Goal: Information Seeking & Learning: Find specific fact

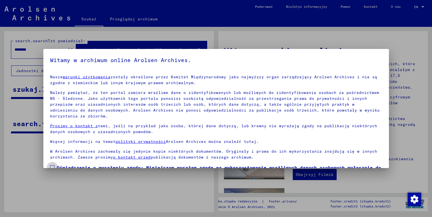
click at [51, 165] on span at bounding box center [52, 167] width 4 height 4
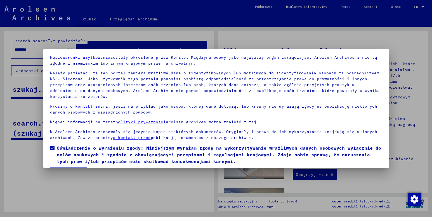
scroll to position [30, 0]
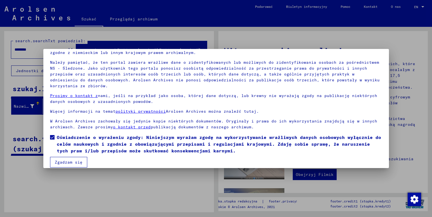
click at [74, 157] on button "Zgadzam się" at bounding box center [68, 162] width 37 height 11
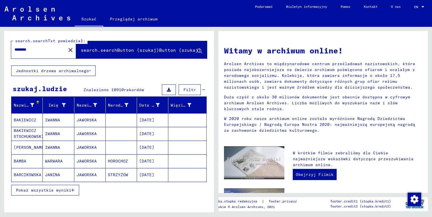
click at [43, 48] on input "********" at bounding box center [37, 50] width 45 height 6
type input "**********"
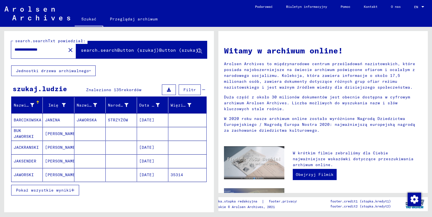
click at [74, 191] on icon "button" at bounding box center [72, 190] width 3 height 4
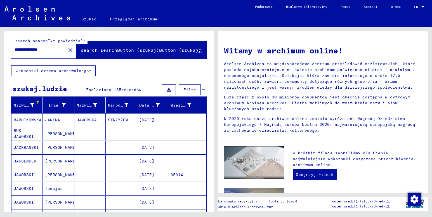
click at [26, 173] on mat-cell "JAWORSKI" at bounding box center [26, 174] width 31 height 13
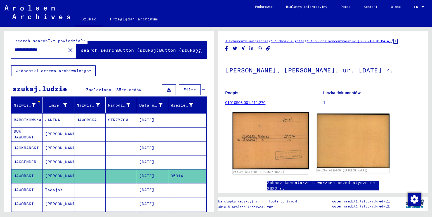
click at [264, 140] on img at bounding box center [270, 140] width 76 height 57
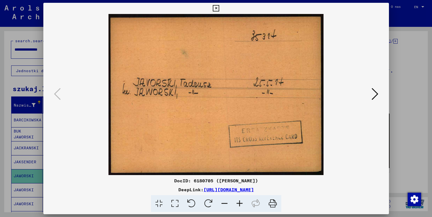
click at [218, 9] on icon at bounding box center [216, 8] width 6 height 7
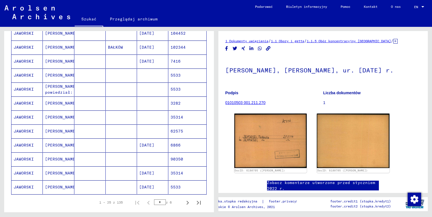
scroll to position [270, 0]
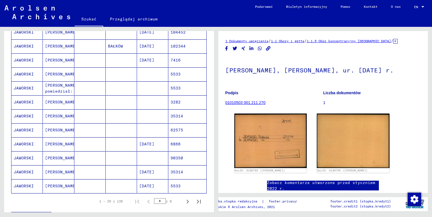
click at [26, 173] on mat-cell "JAWORSKI" at bounding box center [26, 172] width 31 height 14
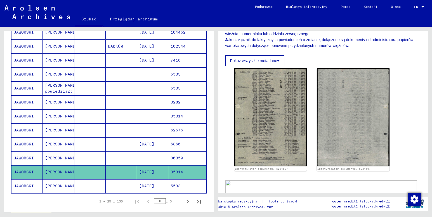
scroll to position [115, 0]
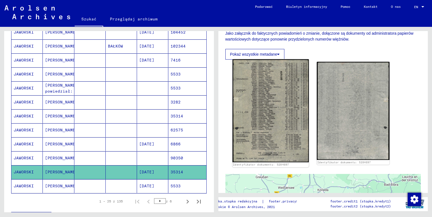
click at [255, 97] on img at bounding box center [270, 110] width 76 height 103
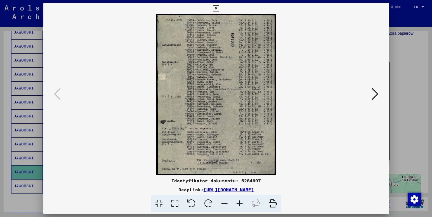
click at [240, 203] on icon at bounding box center [239, 203] width 15 height 17
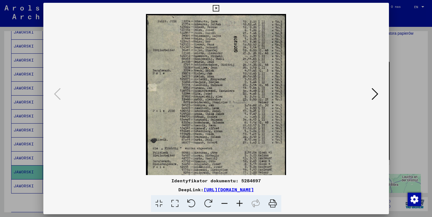
click at [240, 203] on icon at bounding box center [239, 203] width 15 height 17
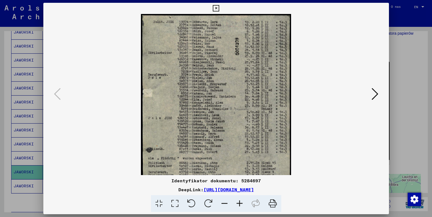
click at [240, 203] on icon at bounding box center [239, 203] width 15 height 17
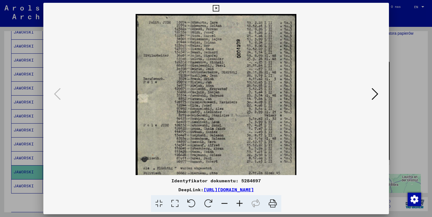
click at [240, 203] on icon at bounding box center [239, 203] width 15 height 17
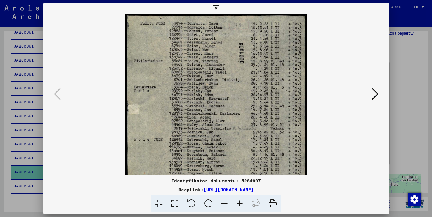
click at [240, 203] on icon at bounding box center [239, 203] width 15 height 17
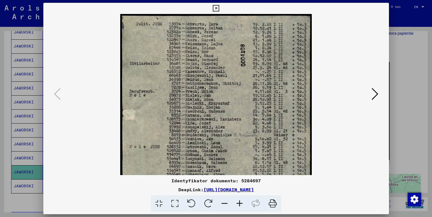
click at [240, 203] on icon at bounding box center [239, 203] width 15 height 17
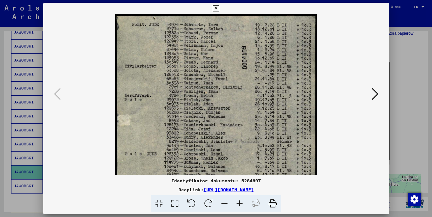
click at [217, 8] on icon at bounding box center [216, 8] width 6 height 7
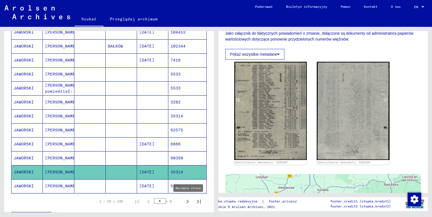
click at [185, 201] on icon "Następna strona" at bounding box center [188, 202] width 8 height 8
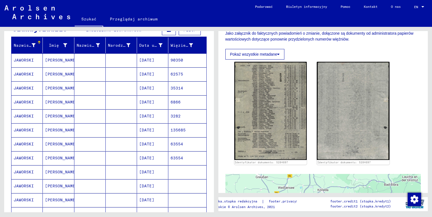
scroll to position [57, 0]
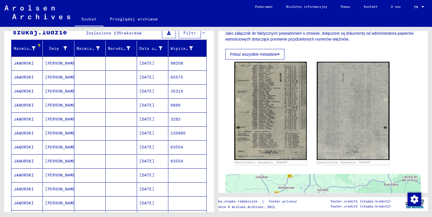
click at [22, 89] on mat-cell "JAWORSKI" at bounding box center [26, 91] width 31 height 14
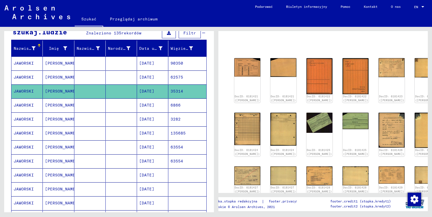
scroll to position [38, 0]
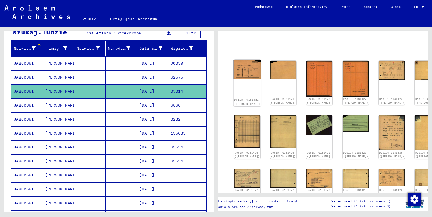
click at [248, 68] on img at bounding box center [246, 70] width 27 height 20
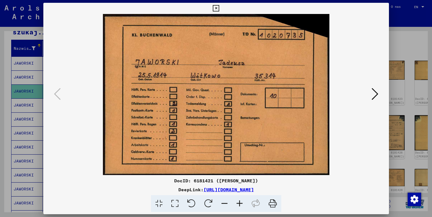
click at [373, 95] on icon at bounding box center [375, 93] width 7 height 13
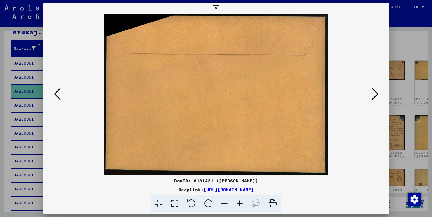
click at [374, 95] on icon at bounding box center [375, 93] width 7 height 13
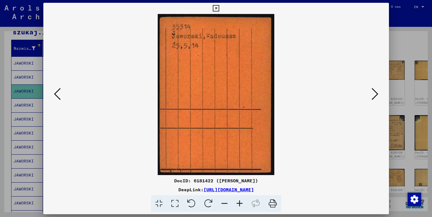
click at [374, 95] on icon at bounding box center [375, 93] width 7 height 13
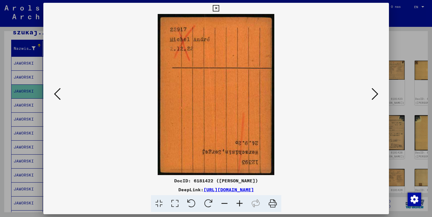
click at [375, 95] on icon at bounding box center [375, 93] width 7 height 13
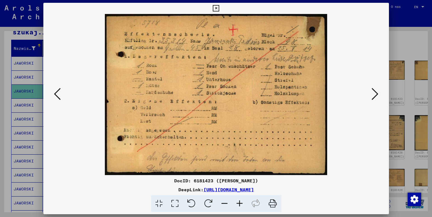
click at [376, 95] on icon at bounding box center [375, 93] width 7 height 13
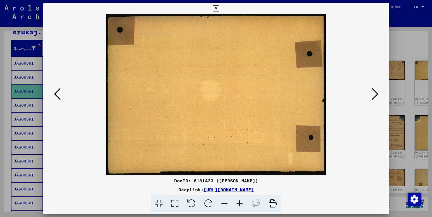
click at [376, 95] on icon at bounding box center [375, 93] width 7 height 13
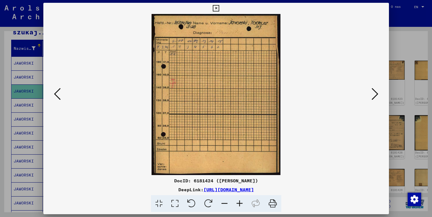
click at [376, 95] on icon at bounding box center [375, 93] width 7 height 13
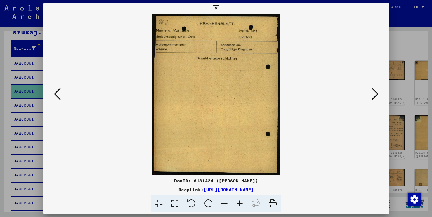
click at [376, 95] on icon at bounding box center [375, 93] width 7 height 13
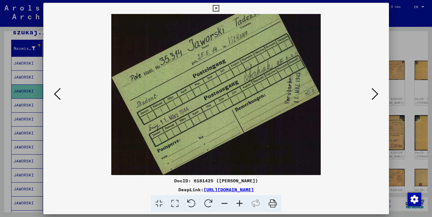
click at [376, 95] on icon at bounding box center [375, 93] width 7 height 13
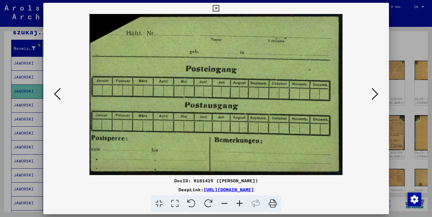
click at [376, 95] on icon at bounding box center [375, 93] width 7 height 13
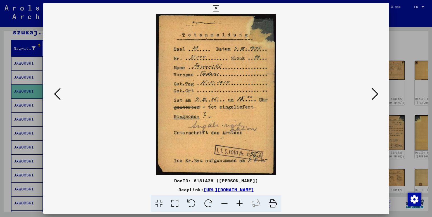
click at [376, 95] on icon at bounding box center [375, 93] width 7 height 13
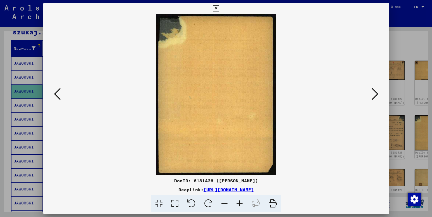
click at [376, 95] on icon at bounding box center [375, 93] width 7 height 13
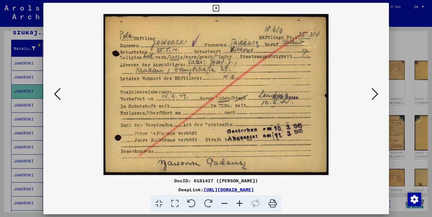
click at [376, 95] on icon at bounding box center [375, 93] width 7 height 13
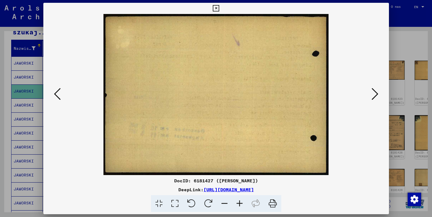
click at [376, 95] on icon at bounding box center [375, 93] width 7 height 13
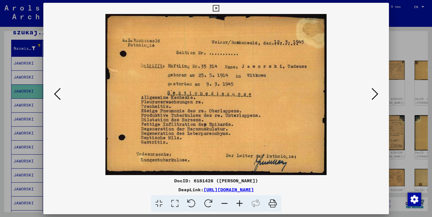
click at [376, 95] on icon at bounding box center [375, 93] width 7 height 13
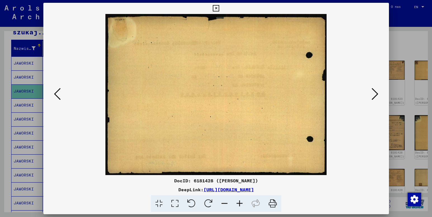
click at [376, 95] on icon at bounding box center [375, 93] width 7 height 13
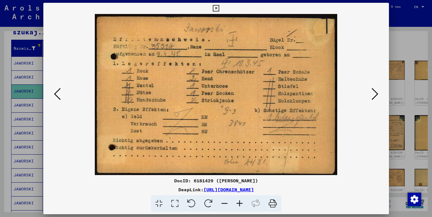
click at [376, 95] on icon at bounding box center [375, 93] width 7 height 13
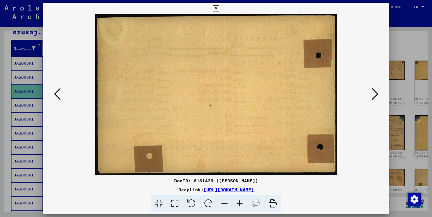
click at [376, 95] on icon at bounding box center [375, 93] width 7 height 13
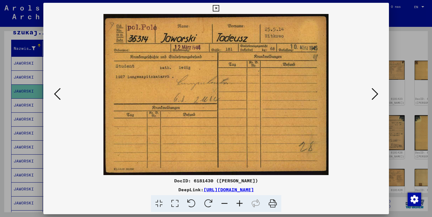
click at [376, 95] on icon at bounding box center [375, 93] width 7 height 13
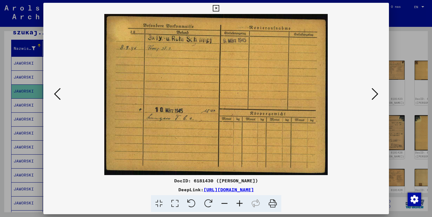
click at [376, 95] on icon at bounding box center [375, 93] width 7 height 13
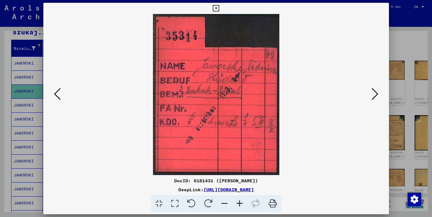
click at [57, 90] on icon at bounding box center [57, 93] width 7 height 13
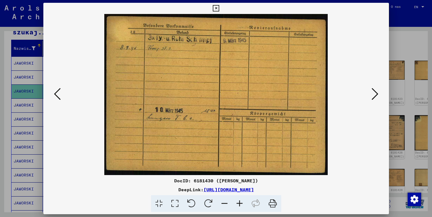
click at [58, 92] on icon at bounding box center [57, 93] width 7 height 13
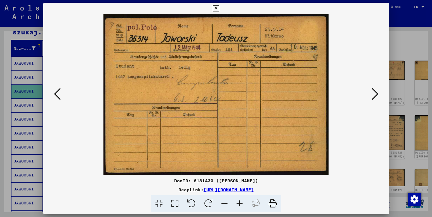
click at [372, 95] on icon at bounding box center [375, 93] width 7 height 13
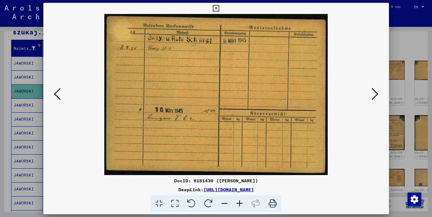
click at [372, 95] on icon at bounding box center [375, 93] width 7 height 13
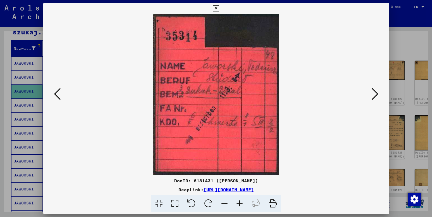
click at [372, 95] on icon at bounding box center [375, 93] width 7 height 13
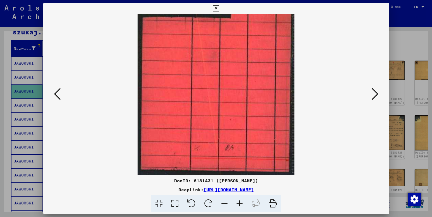
click at [372, 95] on icon at bounding box center [375, 93] width 7 height 13
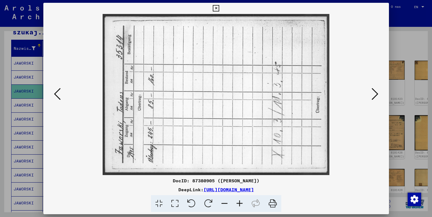
click at [372, 95] on icon at bounding box center [375, 93] width 7 height 13
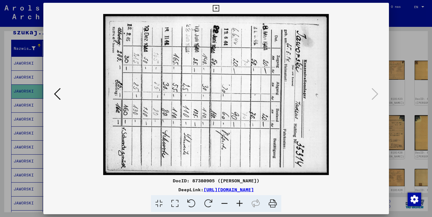
click at [216, 7] on icon at bounding box center [216, 8] width 6 height 7
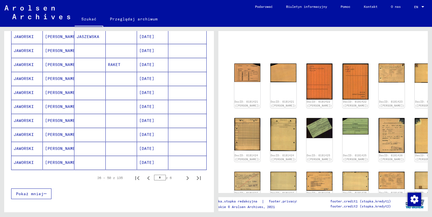
scroll to position [294, 0]
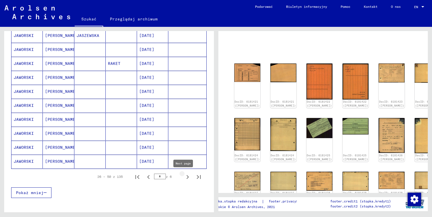
click at [184, 179] on icon "Następna strona" at bounding box center [188, 177] width 8 height 8
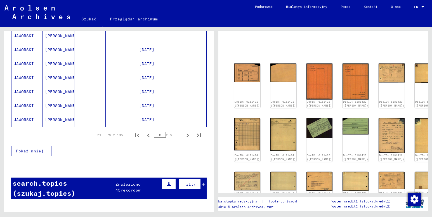
scroll to position [332, 0]
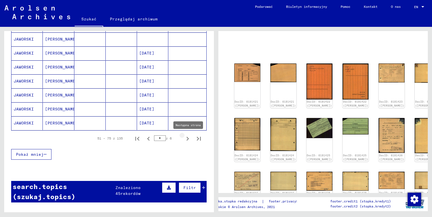
click at [187, 137] on icon "Następna strona" at bounding box center [188, 139] width 3 height 4
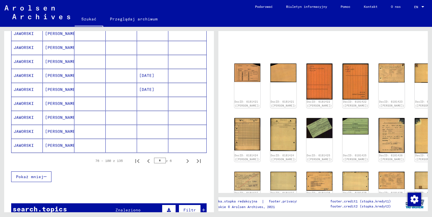
scroll to position [308, 0]
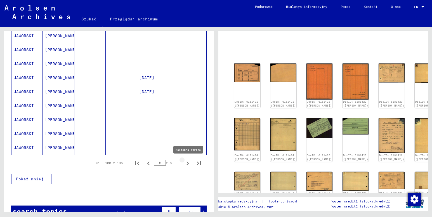
click at [184, 163] on icon "Następna strona" at bounding box center [188, 163] width 8 height 8
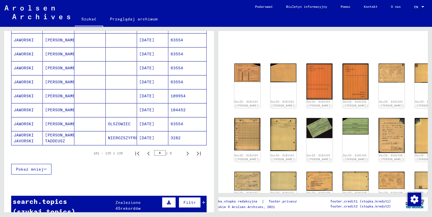
scroll to position [304, 0]
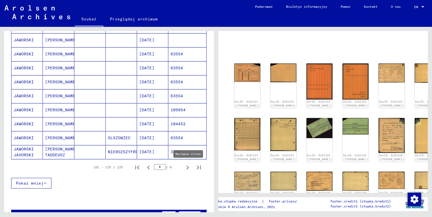
click at [187, 167] on icon "Następna strona" at bounding box center [188, 168] width 3 height 4
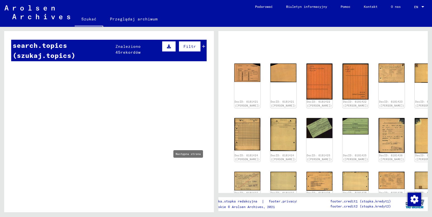
type input "*"
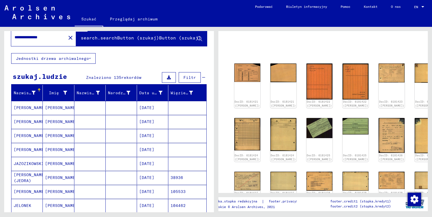
scroll to position [59, 0]
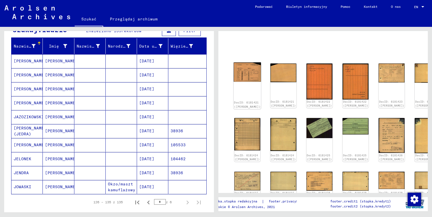
click at [245, 70] on img at bounding box center [246, 72] width 27 height 20
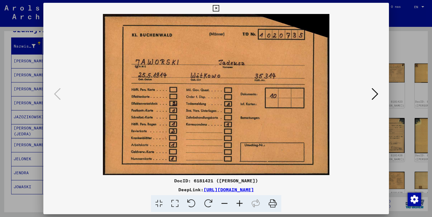
click at [376, 93] on icon at bounding box center [375, 93] width 7 height 13
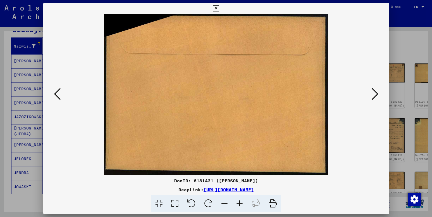
click at [376, 93] on icon at bounding box center [375, 93] width 7 height 13
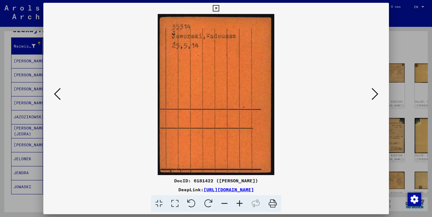
click at [376, 93] on icon at bounding box center [375, 93] width 7 height 13
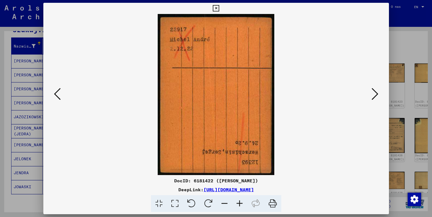
click at [374, 92] on icon at bounding box center [375, 93] width 7 height 13
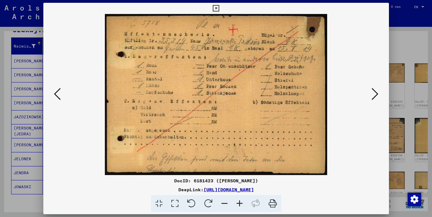
click at [373, 94] on icon at bounding box center [375, 93] width 7 height 13
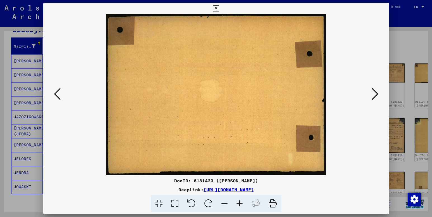
click at [374, 94] on icon at bounding box center [375, 93] width 7 height 13
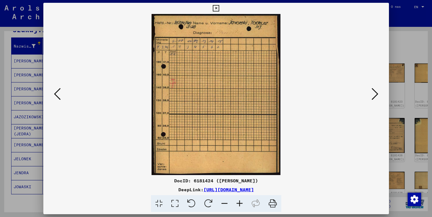
click at [375, 94] on icon at bounding box center [375, 93] width 7 height 13
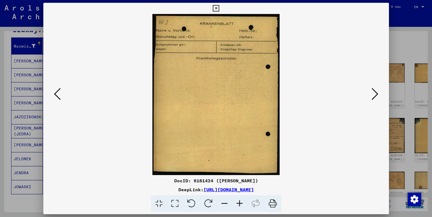
click at [375, 96] on icon at bounding box center [375, 93] width 7 height 13
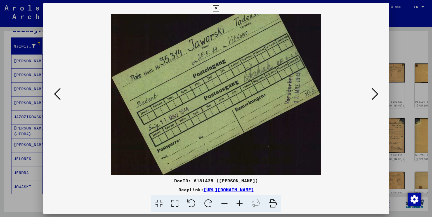
click at [366, 133] on img at bounding box center [216, 94] width 308 height 161
click at [375, 93] on icon at bounding box center [375, 93] width 7 height 13
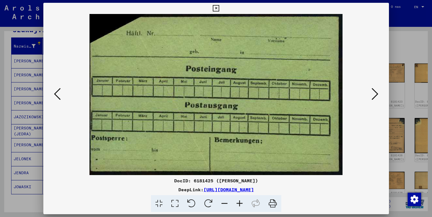
click at [375, 93] on icon at bounding box center [375, 93] width 7 height 13
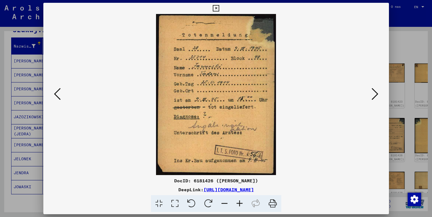
click at [356, 137] on img at bounding box center [216, 94] width 308 height 161
click at [372, 95] on icon at bounding box center [375, 93] width 7 height 13
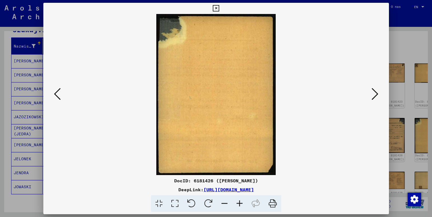
click at [372, 95] on icon at bounding box center [375, 93] width 7 height 13
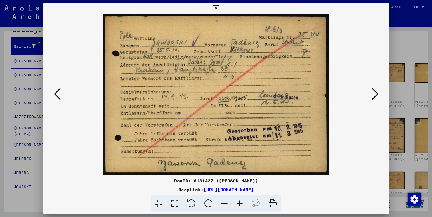
click at [372, 95] on icon at bounding box center [375, 93] width 7 height 13
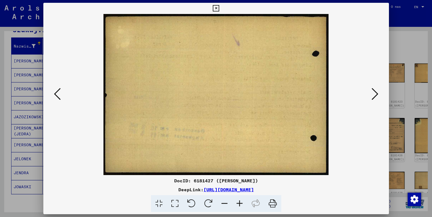
click at [372, 95] on icon at bounding box center [375, 93] width 7 height 13
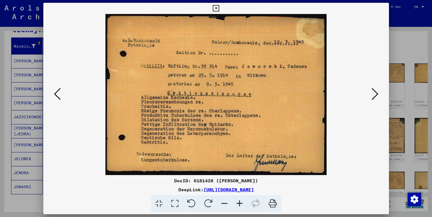
click at [372, 176] on div "DocID: 6181428 ([PERSON_NAME]) DeepLink: [URL][DOMAIN_NAME]" at bounding box center [216, 107] width 346 height 209
click at [374, 96] on icon at bounding box center [375, 93] width 7 height 13
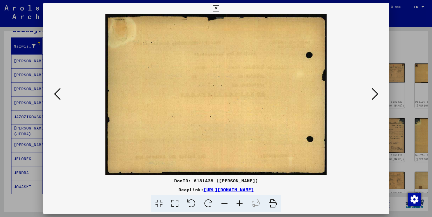
click at [374, 96] on icon at bounding box center [375, 93] width 7 height 13
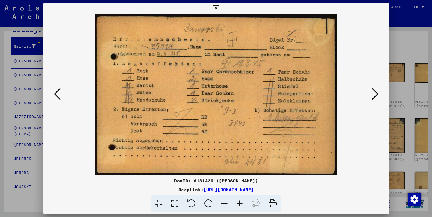
click at [377, 167] on div at bounding box center [216, 94] width 346 height 161
click at [375, 94] on icon at bounding box center [375, 93] width 7 height 13
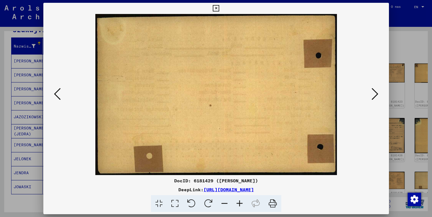
click at [375, 94] on icon at bounding box center [375, 93] width 7 height 13
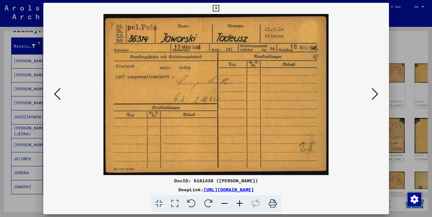
click at [375, 183] on div "DocID: 6181430 ([PERSON_NAME])" at bounding box center [216, 180] width 346 height 7
click at [373, 95] on icon at bounding box center [375, 93] width 7 height 13
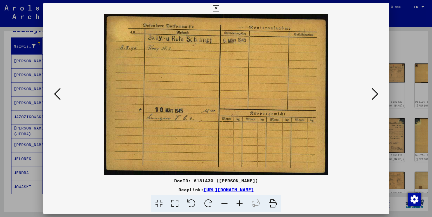
click at [387, 186] on div "DocID: 6181430 ([PERSON_NAME]) DeepLink: [URL][DOMAIN_NAME]" at bounding box center [216, 194] width 346 height 35
click at [372, 93] on icon at bounding box center [375, 93] width 7 height 13
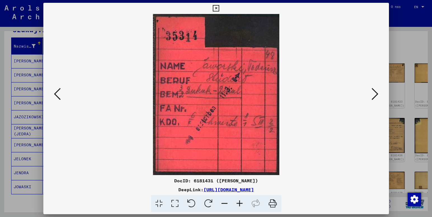
click at [378, 193] on div "DocID: 6181431 ([PERSON_NAME]) DeepLink: [URL][DOMAIN_NAME]" at bounding box center [216, 194] width 346 height 35
click at [375, 93] on icon at bounding box center [375, 93] width 7 height 13
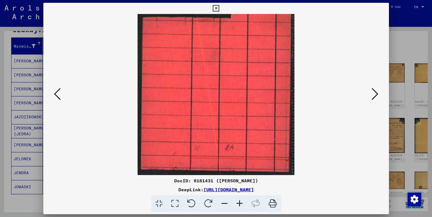
click at [374, 93] on icon at bounding box center [375, 93] width 7 height 13
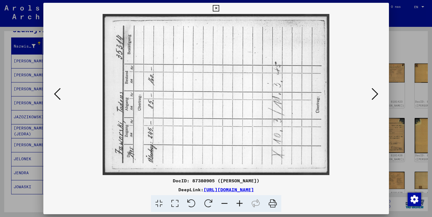
click at [371, 193] on div "DeepLink: [URL][DOMAIN_NAME]" at bounding box center [216, 189] width 346 height 7
click at [373, 94] on icon at bounding box center [375, 93] width 7 height 13
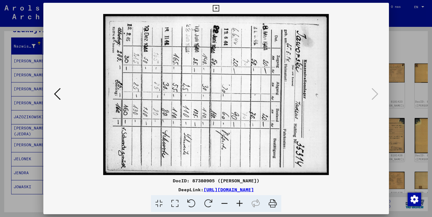
click at [376, 194] on div "DocID: 87380905 ([PERSON_NAME]) DeepLink: [URL][DOMAIN_NAME]" at bounding box center [216, 194] width 346 height 35
click at [216, 7] on icon at bounding box center [216, 8] width 6 height 7
